Goal: Information Seeking & Learning: Learn about a topic

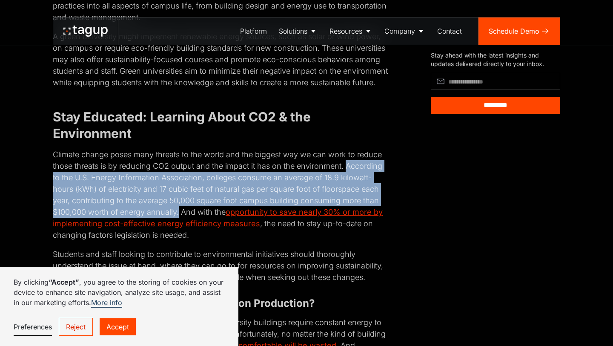
drag, startPoint x: 346, startPoint y: 177, endPoint x: 179, endPoint y: 218, distance: 172.3
click at [179, 218] on p "Climate change poses many threats to the world and the biggest way we can work …" at bounding box center [221, 195] width 337 height 92
copy p "According to the U.S. Energy Information Association, colleges consume an avera…"
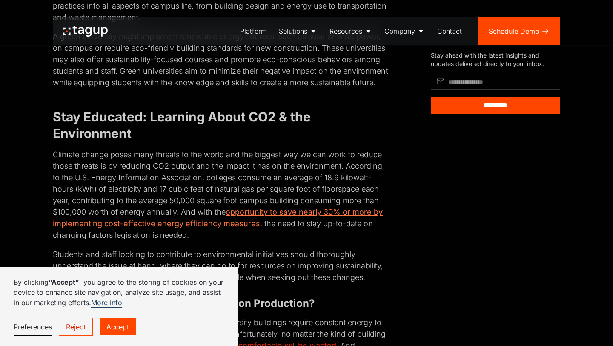
click at [337, 223] on link "opportunity to save nearly 30% or more by implementing cost-effective energy ef…" at bounding box center [218, 217] width 330 height 20
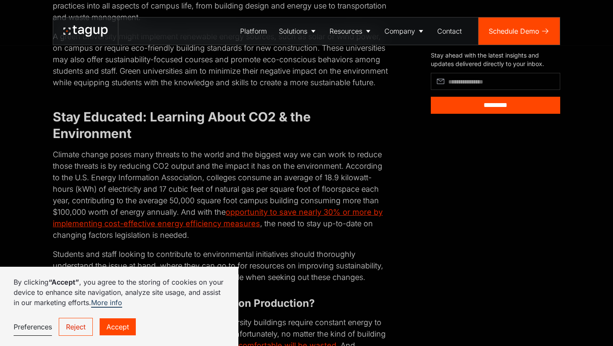
click at [366, 177] on p "Climate change poses many threats to the world and the biggest way we can work …" at bounding box center [221, 195] width 337 height 92
